Goal: Transaction & Acquisition: Obtain resource

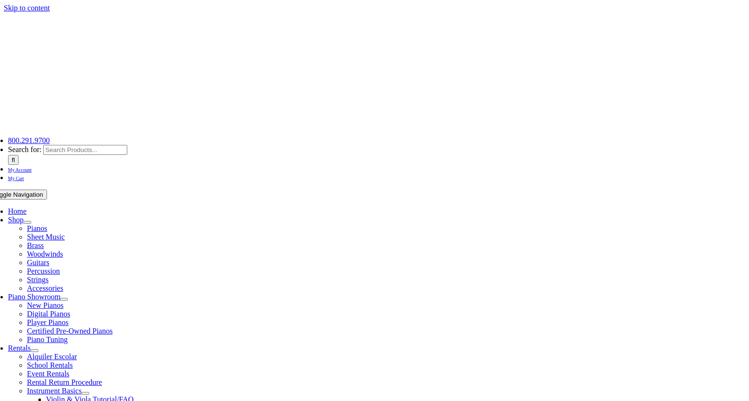
scroll to position [316, 0]
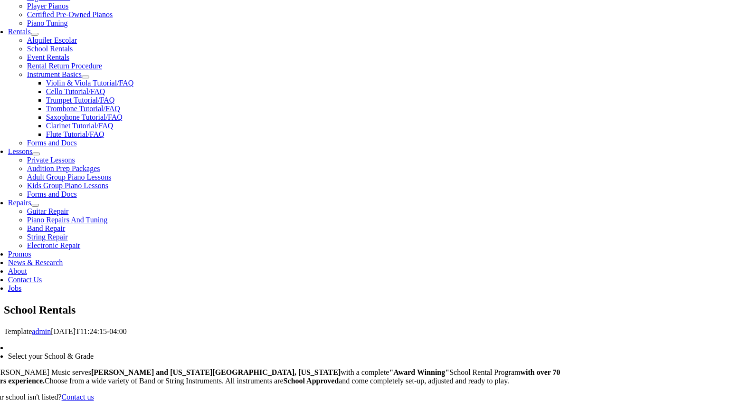
type input "sa"
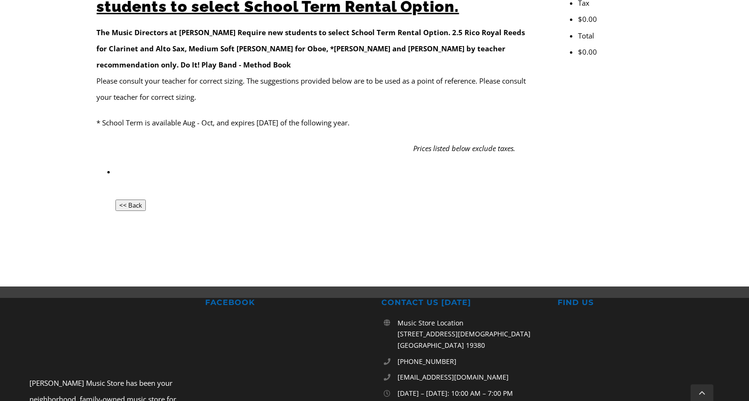
scroll to position [101, 0]
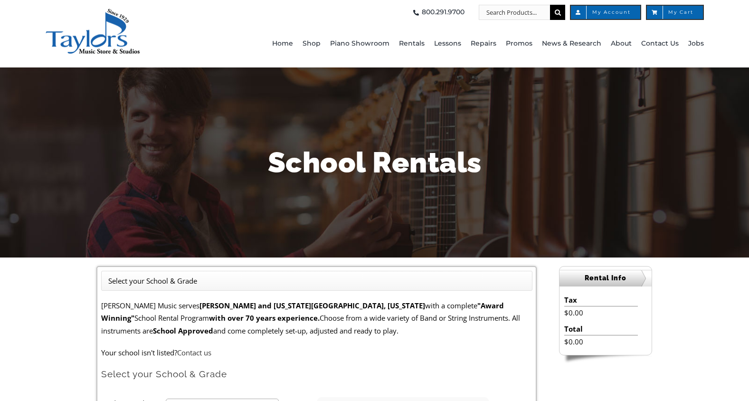
click at [488, 13] on input "Search for:" at bounding box center [514, 12] width 71 height 15
type input "school term"
click at [550, 5] on input "" at bounding box center [557, 12] width 15 height 15
